Goal: Transaction & Acquisition: Purchase product/service

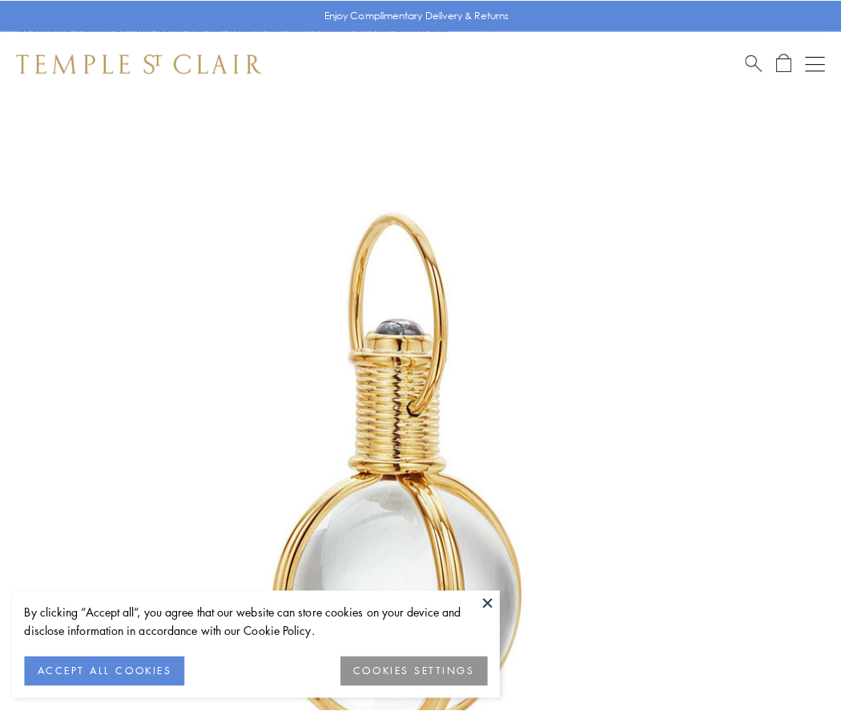
scroll to position [418, 0]
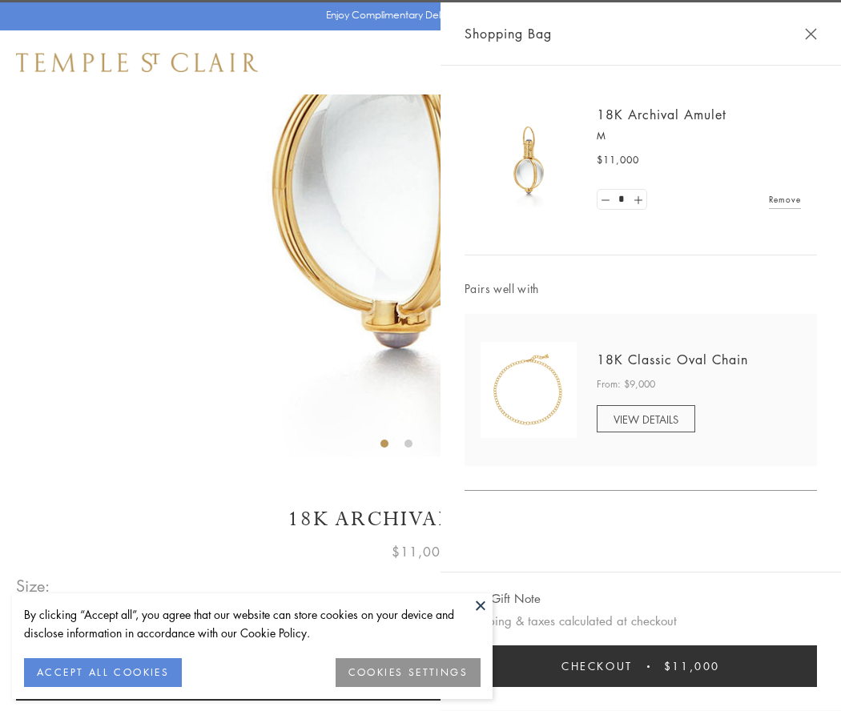
click at [641, 666] on button "Checkout $11,000" at bounding box center [640, 666] width 352 height 42
